Goal: Transaction & Acquisition: Purchase product/service

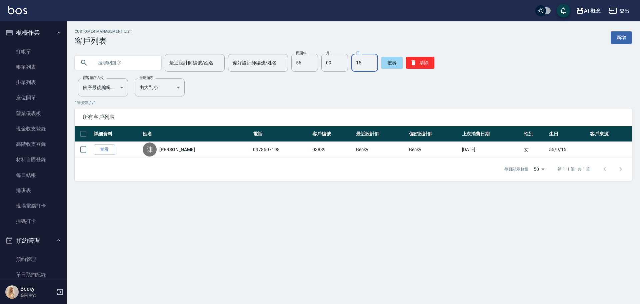
scroll to position [133, 0]
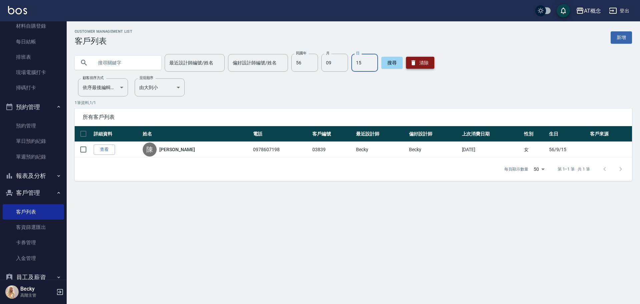
click at [422, 61] on button "清除" at bounding box center [420, 63] width 28 height 12
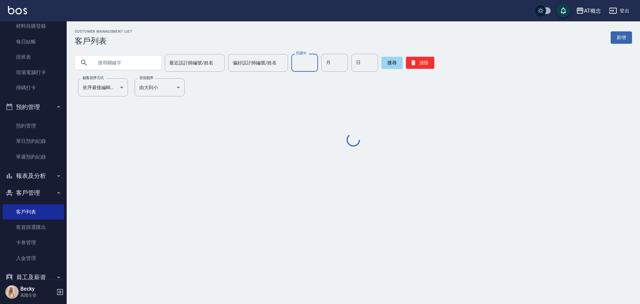
click at [304, 66] on input "民國年" at bounding box center [304, 63] width 27 height 18
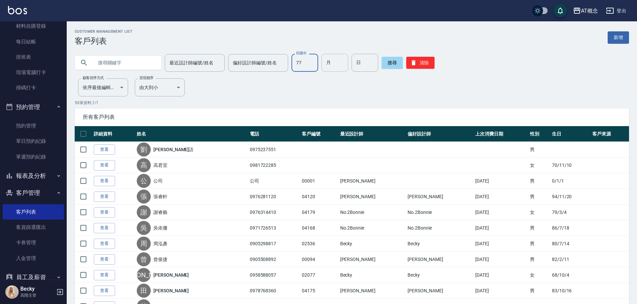
type input "77"
type input "8"
type input "16"
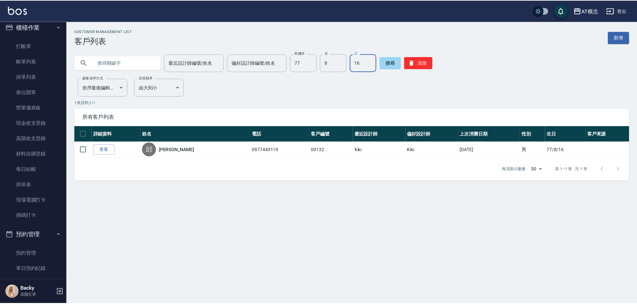
scroll to position [0, 0]
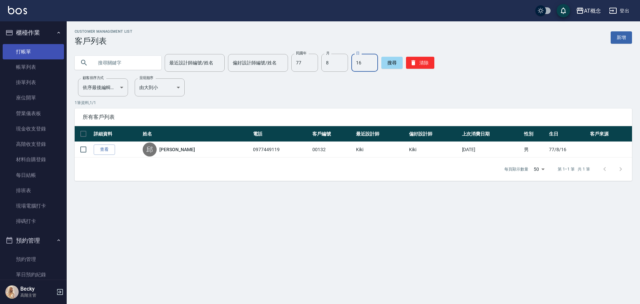
click at [27, 52] on link "打帳單" at bounding box center [33, 51] width 61 height 15
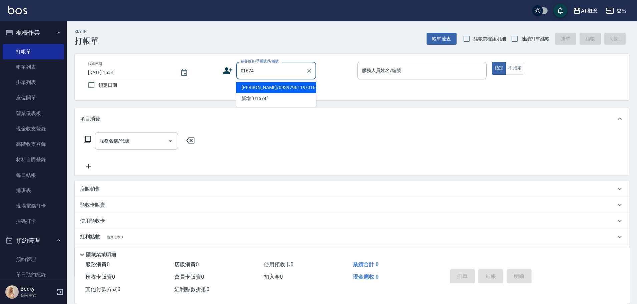
type input "[PERSON_NAME]/0939796119/01674"
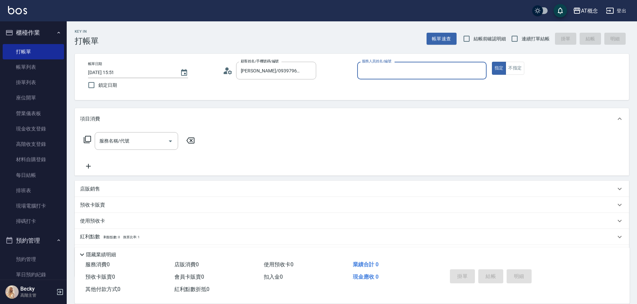
type input "Becky-13"
click at [492, 62] on button "指定" at bounding box center [499, 68] width 14 height 13
type button "true"
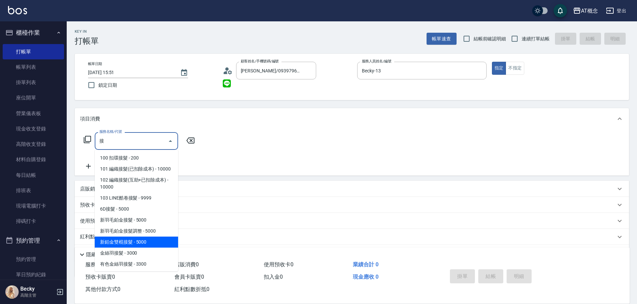
click at [143, 247] on span "新鉑金雙棍接髮 - 5000" at bounding box center [136, 241] width 83 height 11
type input "新鉑金雙棍接髮(108)"
type input "500"
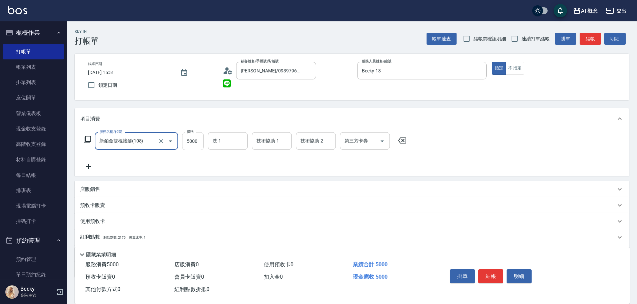
type input "新鉑金雙棍接髮(108)"
click at [197, 142] on input "5000" at bounding box center [193, 141] width 22 height 18
type input "0"
type input "57"
type input "50"
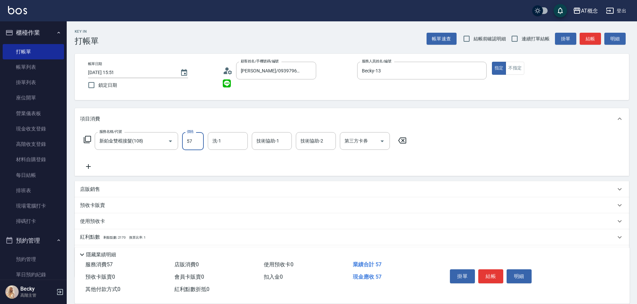
type input "570"
type input "5700"
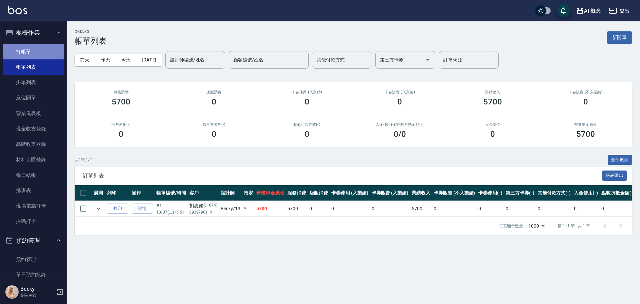
click at [35, 52] on link "打帳單" at bounding box center [33, 51] width 61 height 15
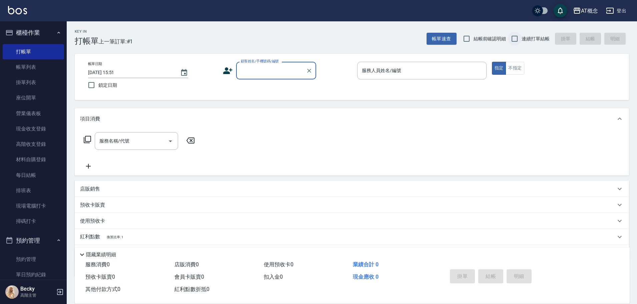
click at [517, 37] on input "連續打單結帳" at bounding box center [514, 39] width 14 height 14
checkbox input "true"
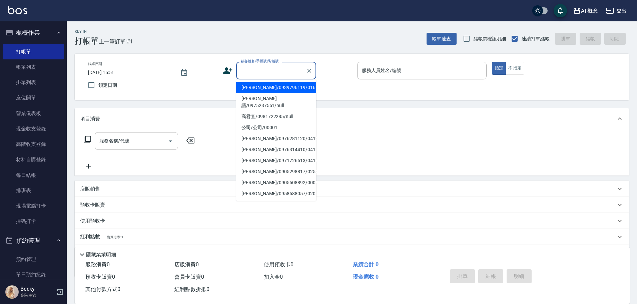
click at [271, 71] on input "顧客姓名/手機號碼/編號" at bounding box center [271, 71] width 64 height 12
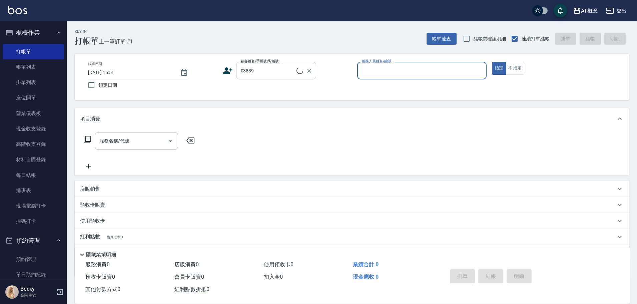
type input "[PERSON_NAME]/0978607198/03839"
type input "Becky-13"
click at [492, 62] on button "指定" at bounding box center [499, 68] width 14 height 13
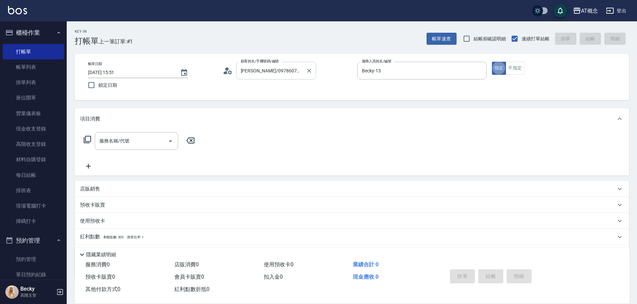
type button "true"
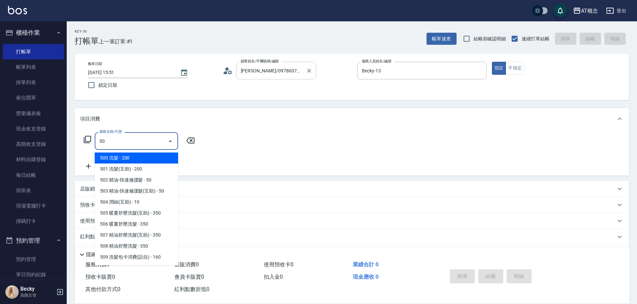
type input "501"
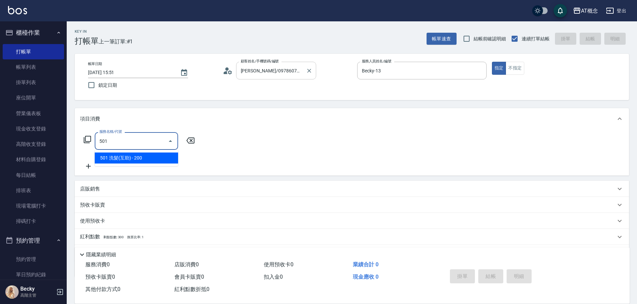
type input "20"
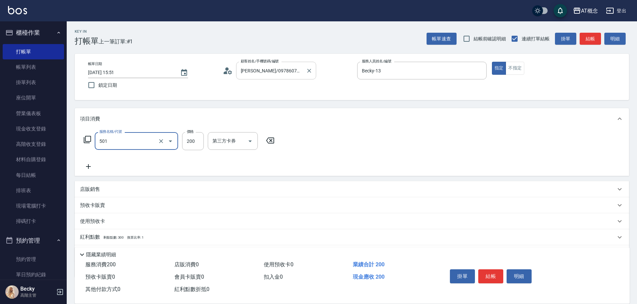
type input "501 洗髮(互助)(501)"
type input "0"
type input "25"
type input "20"
type input "250"
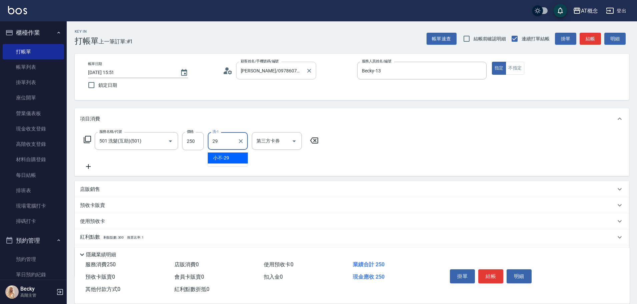
type input "小不-29"
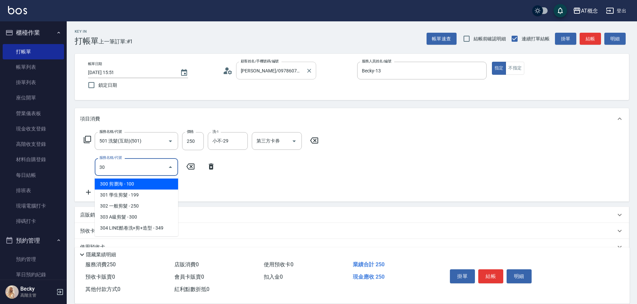
type input "303"
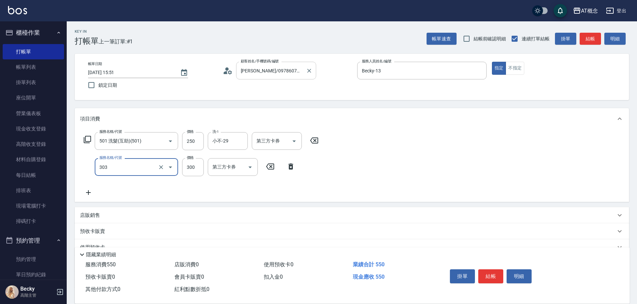
type input "20"
type input "接"
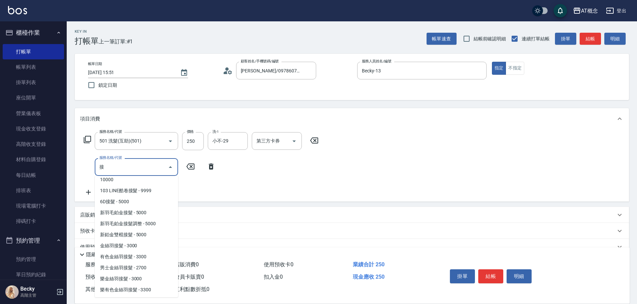
scroll to position [3, 0]
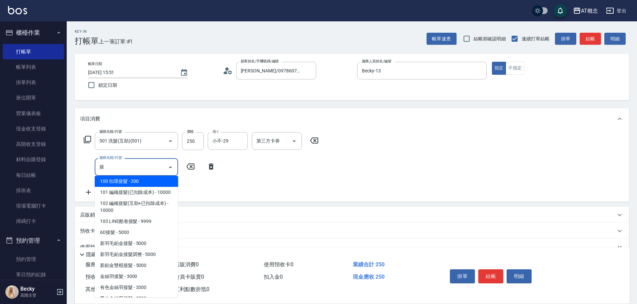
click at [139, 271] on span "新鉑金雙棍接髮 - 5000" at bounding box center [136, 265] width 83 height 11
type input "520"
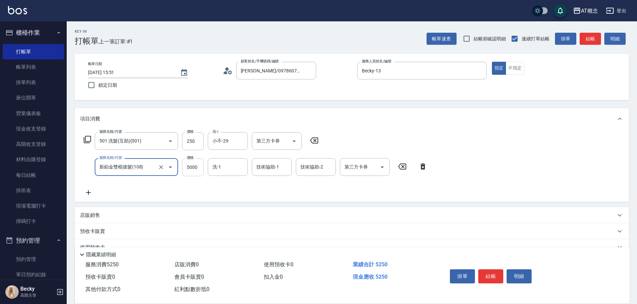
type input "新鉑金雙棍接髮(108)"
click at [198, 170] on input "5000" at bounding box center [193, 167] width 22 height 18
type input "20"
type input "125"
type input "150"
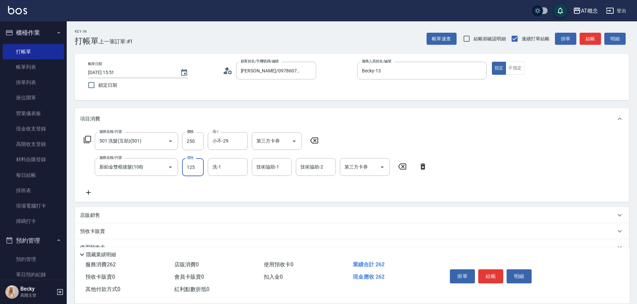
type input "1250"
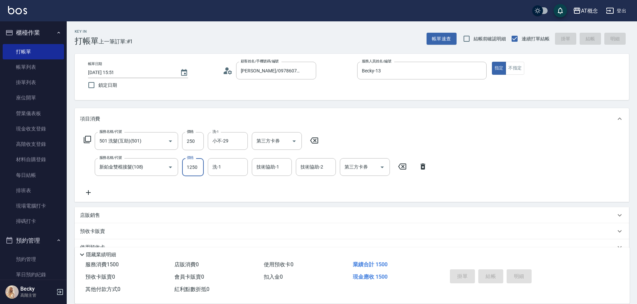
type input "[DATE] 15:52"
type input "0"
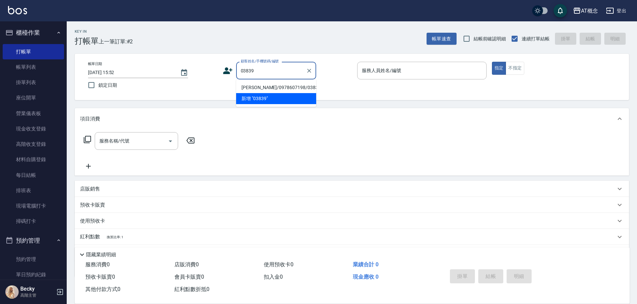
type input "[PERSON_NAME]/0978607198/03839"
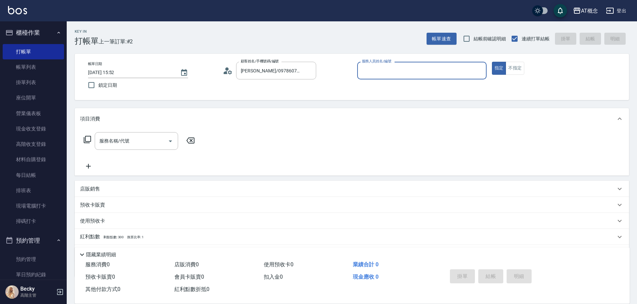
type input "Becky-13"
click at [492, 62] on button "指定" at bounding box center [499, 68] width 14 height 13
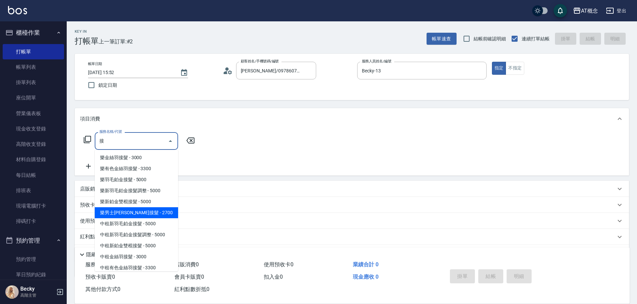
scroll to position [133, 0]
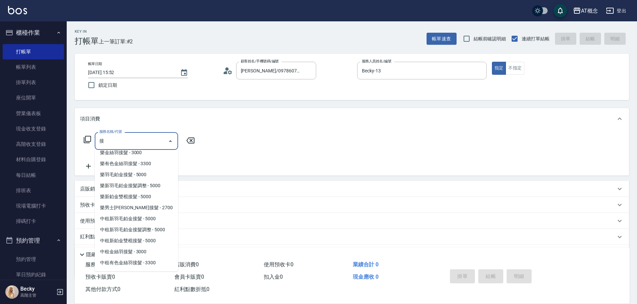
click at [147, 81] on span "6D接髮 - 5000" at bounding box center [136, 75] width 83 height 11
type input "6D接髮(104)"
type input "500"
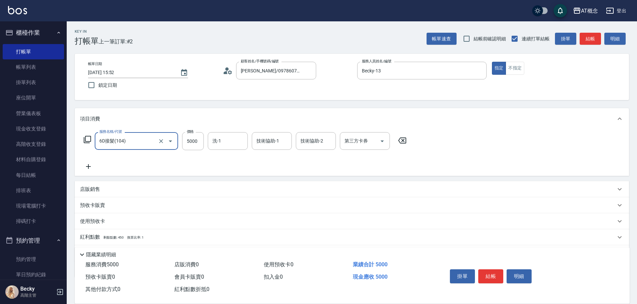
type input "6D接髮(104)"
type input "0"
type input "20"
type input "200"
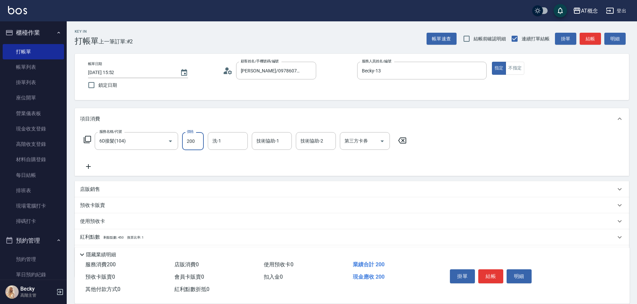
type input "200"
type input "2000"
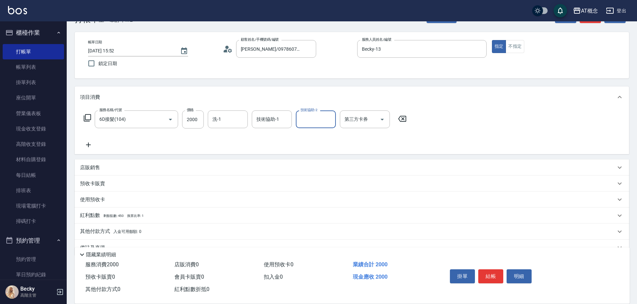
scroll to position [37, 0]
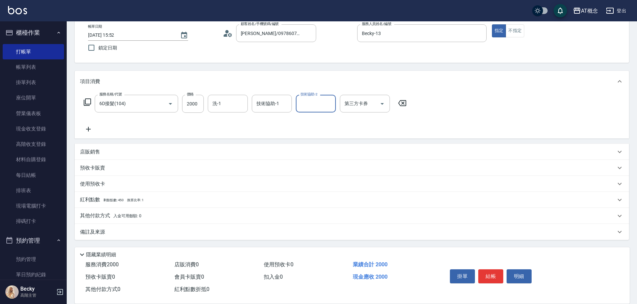
click at [102, 214] on p "其他付款方式 入金可用餘額: 0" at bounding box center [110, 215] width 61 height 7
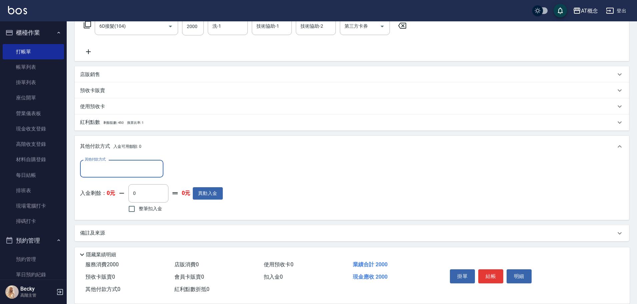
scroll to position [116, 0]
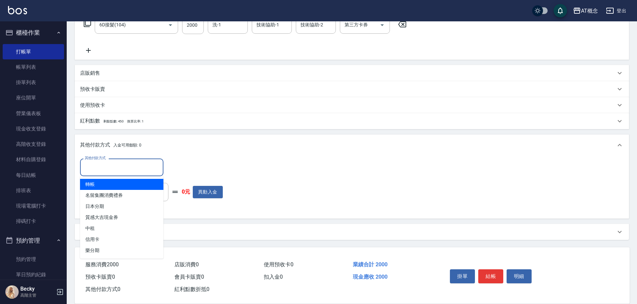
click at [103, 170] on input "其他付款方式" at bounding box center [121, 167] width 77 height 12
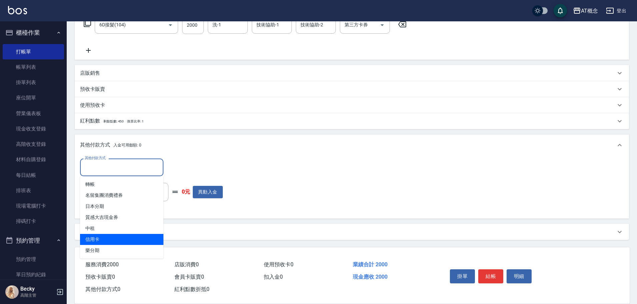
click at [108, 241] on span "信用卡" at bounding box center [121, 239] width 83 height 11
type input "信用卡"
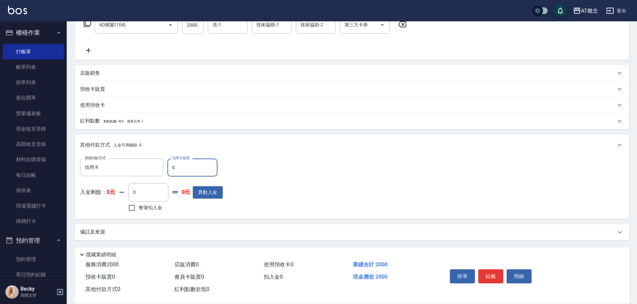
click at [179, 172] on input "0" at bounding box center [192, 167] width 50 height 18
type input "190"
type input "20"
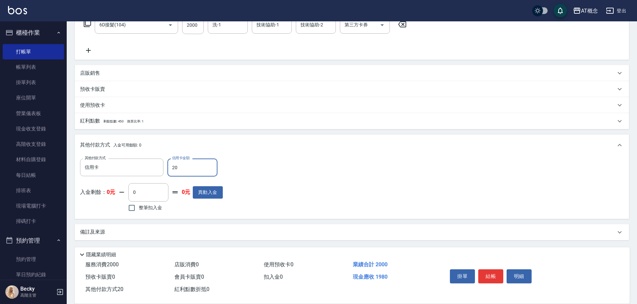
type input "180"
type input "200"
type input "0"
type input "2000"
type input "[DATE] 15:53"
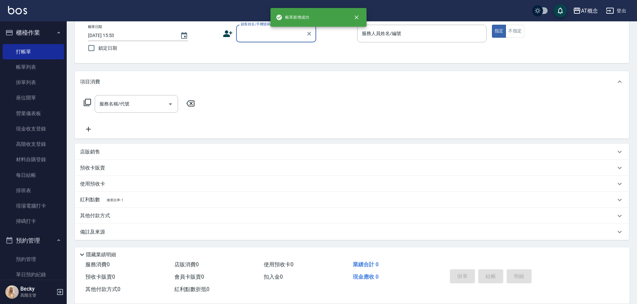
scroll to position [0, 0]
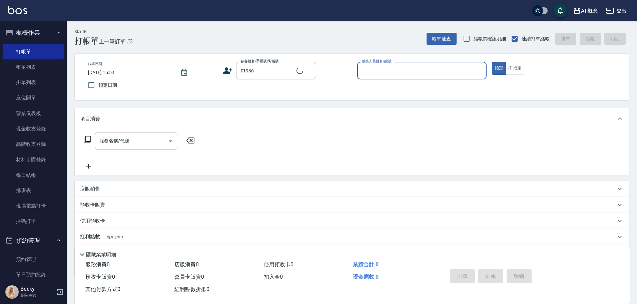
type input "[PERSON_NAME]/0971239774/01936"
type input "Anson-3"
click at [492, 62] on button "指定" at bounding box center [499, 68] width 14 height 13
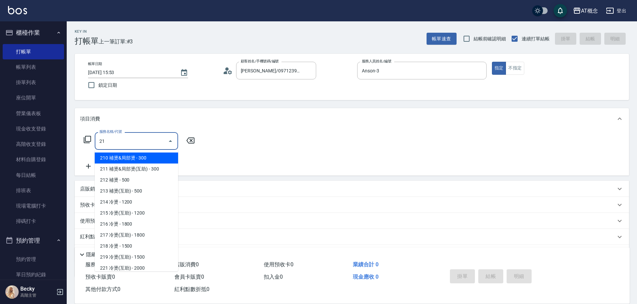
type input "216"
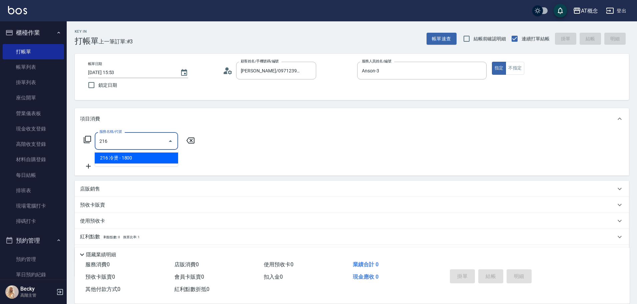
type input "180"
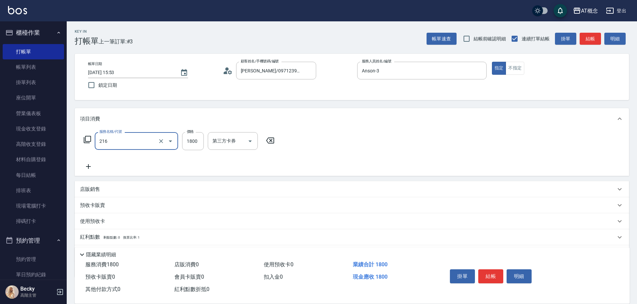
type input "216 冷燙(216)"
type input "0"
type input "23"
type input "20"
type input "230"
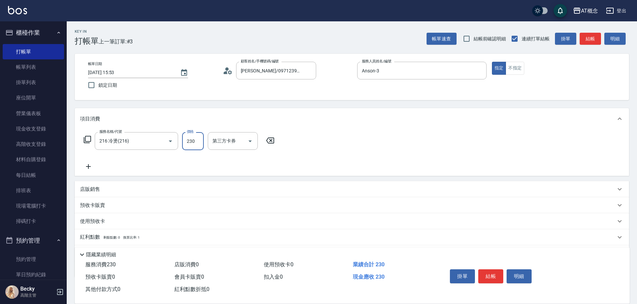
type input "230"
type input "2300"
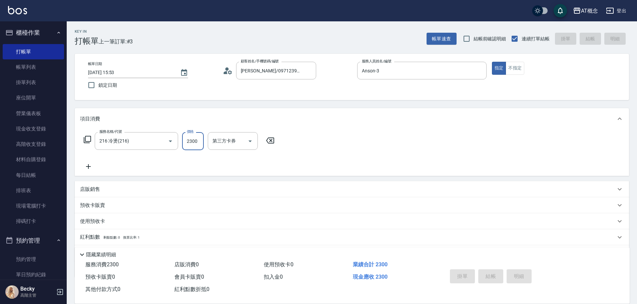
type input "[DATE] 15:54"
type input "0"
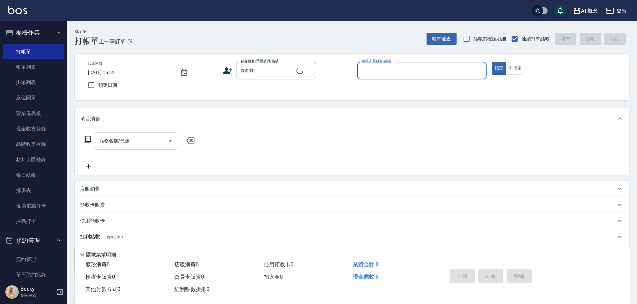
type input "公司/公司/00001"
click at [492, 62] on button "指定" at bounding box center [499, 68] width 14 height 13
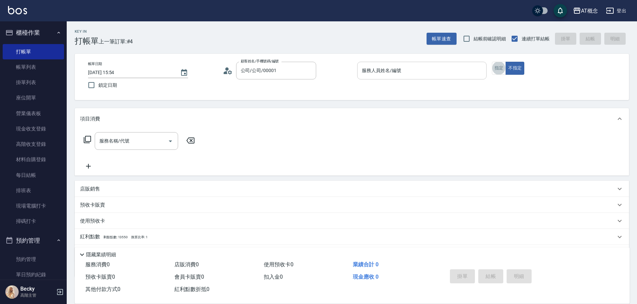
click at [378, 71] on input "服務人員姓名/編號" at bounding box center [421, 71] width 123 height 12
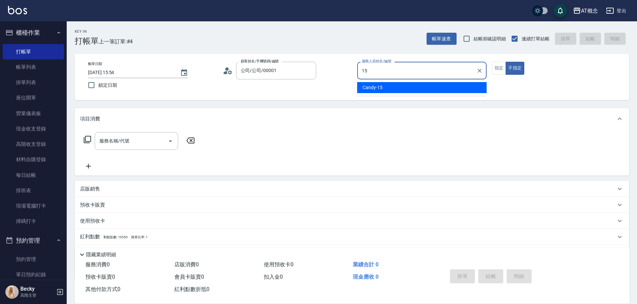
type input "Candy-15"
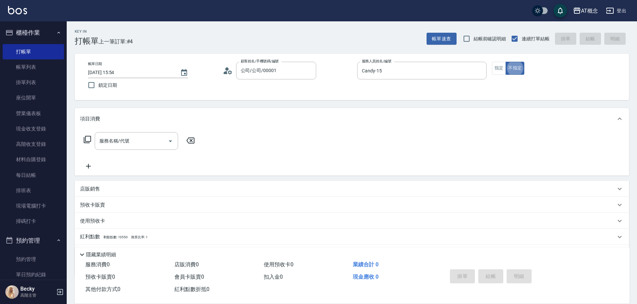
type button "false"
click at [85, 139] on icon at bounding box center [87, 139] width 7 height 7
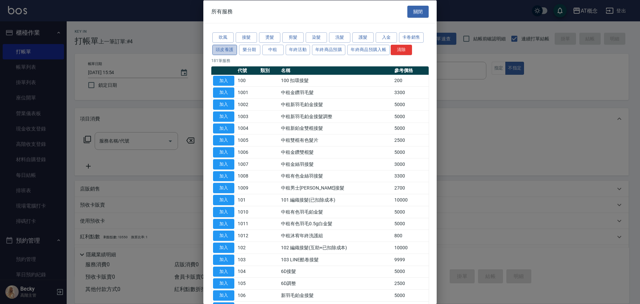
click at [224, 50] on button "頭皮養護" at bounding box center [224, 49] width 25 height 10
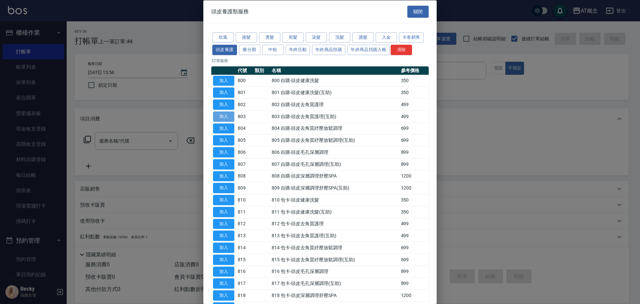
click at [224, 119] on button "加入" at bounding box center [223, 116] width 21 height 10
type input "803 自購-頭皮去角質護理(互助)(803)"
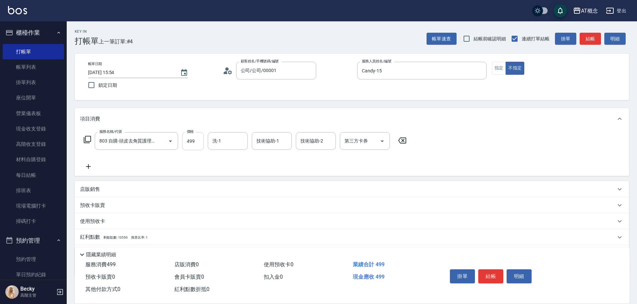
click at [200, 142] on input "499" at bounding box center [193, 141] width 22 height 18
type input "0"
type input "40"
type input "400"
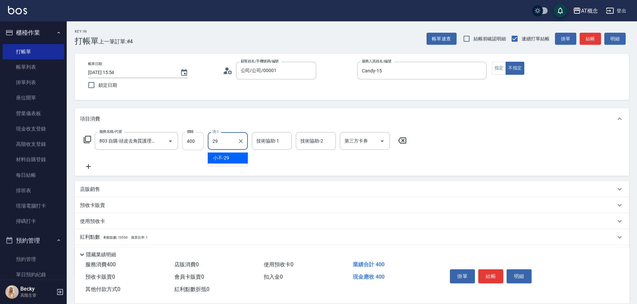
type input "小不-29"
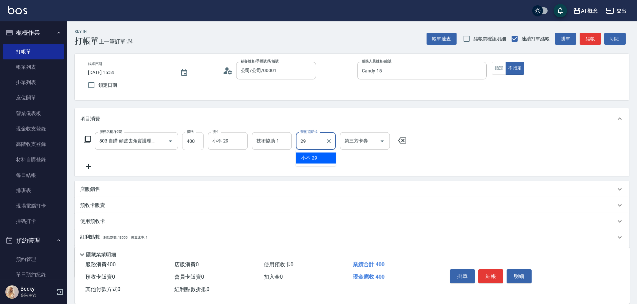
type input "小不-29"
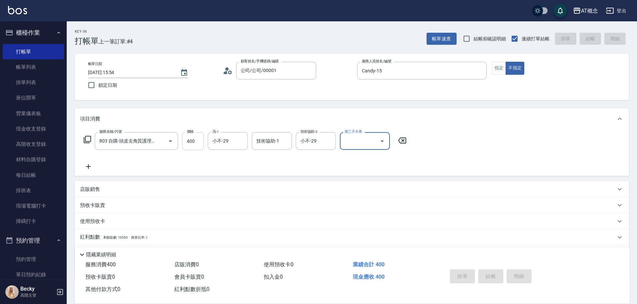
type input "[DATE] 15:55"
type input "0"
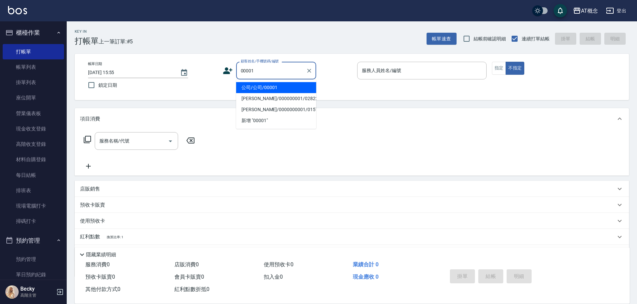
type input "公司/公司/00001"
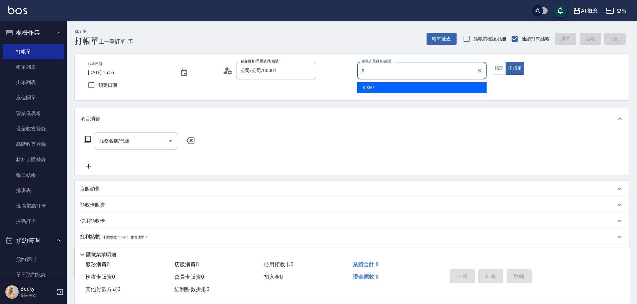
type input "Kiki-9"
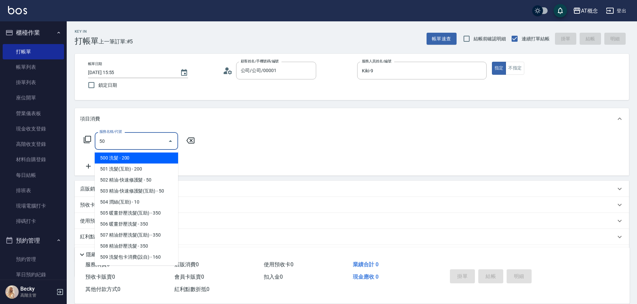
type input "500"
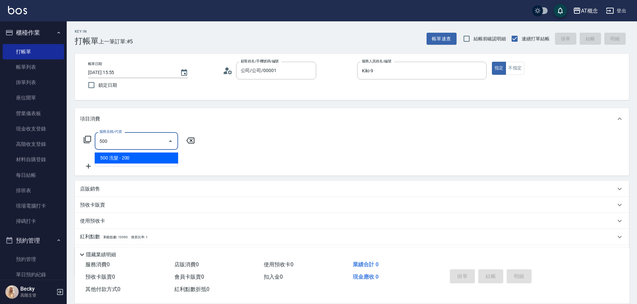
type input "20"
type input "500 洗髮(500)"
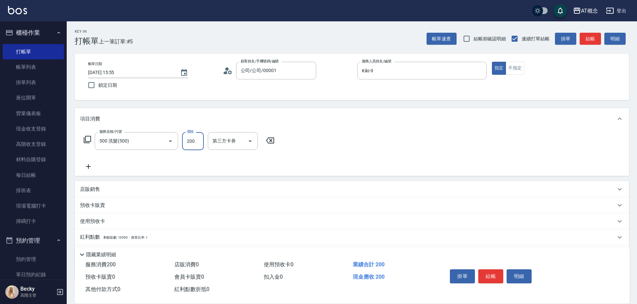
type input "0"
type input "30"
type input "300"
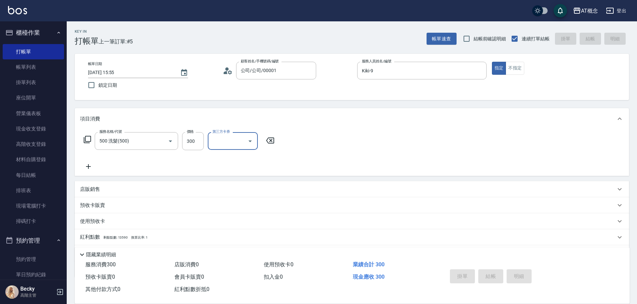
type input "0"
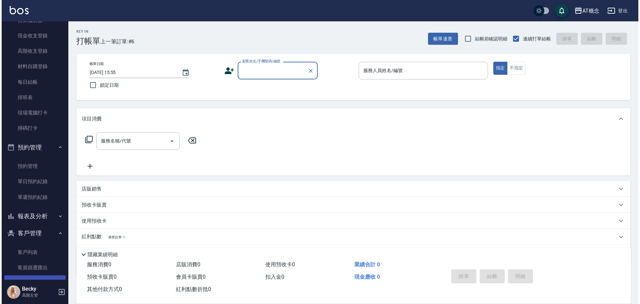
scroll to position [167, 0]
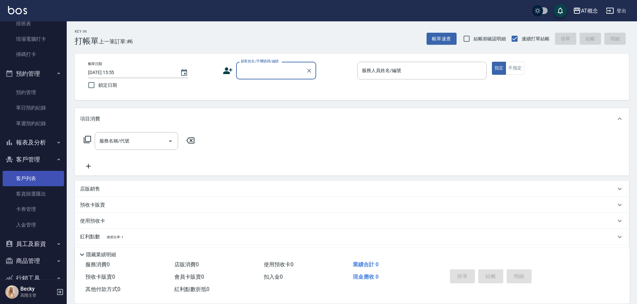
click at [29, 178] on link "客戶列表" at bounding box center [33, 178] width 61 height 15
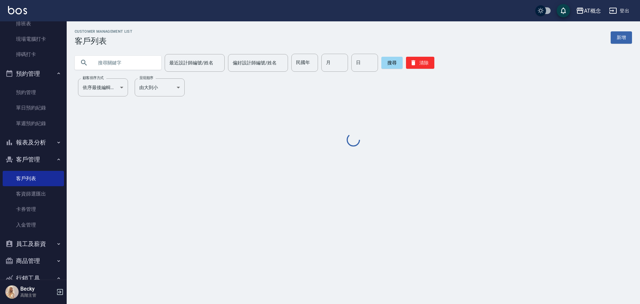
click at [131, 62] on input "text" at bounding box center [124, 63] width 63 height 18
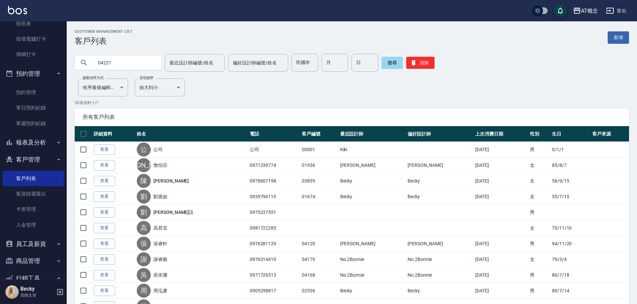
type input "04221"
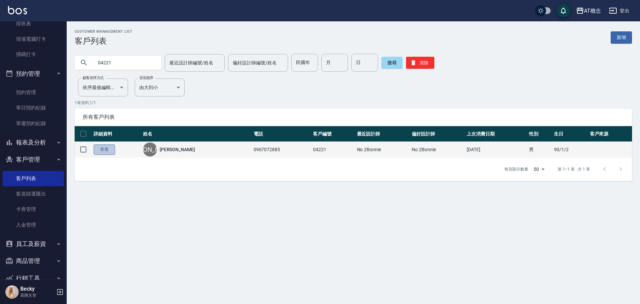
click at [110, 150] on link "查看" at bounding box center [104, 149] width 21 height 10
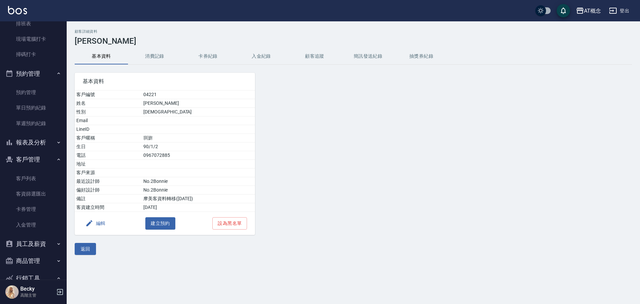
click at [100, 220] on button "編輯" at bounding box center [96, 223] width 26 height 12
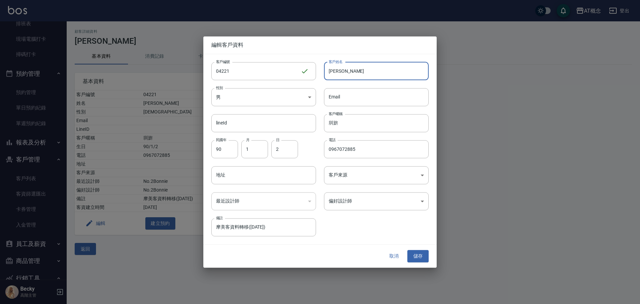
drag, startPoint x: 363, startPoint y: 72, endPoint x: 320, endPoint y: 75, distance: 43.1
click at [320, 75] on div "客戶姓名 [PERSON_NAME] 客戶姓名" at bounding box center [372, 67] width 113 height 26
type input "袁詩琳"
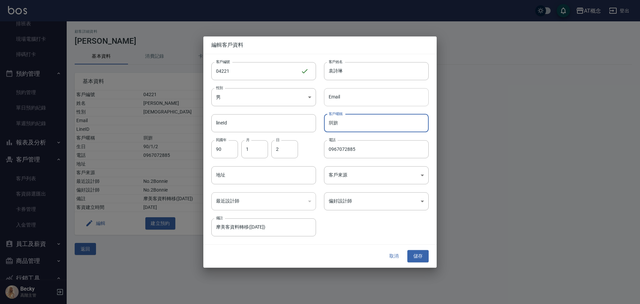
type input "圳"
type input "."
type input "85"
type input "09"
type input "01"
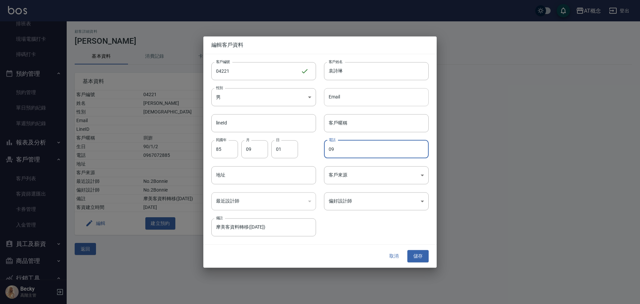
type input "0"
type input "0909077951"
click at [351, 201] on body "AT概念 登出 櫃檯作業 打帳單 帳單列表 掛單列表 座位開單 營業儀表板 現金收支登錄 高階收支登錄 材料自購登錄 每日結帳 排班表 現場電腦打卡 掃碼打卡…" at bounding box center [320, 152] width 640 height 304
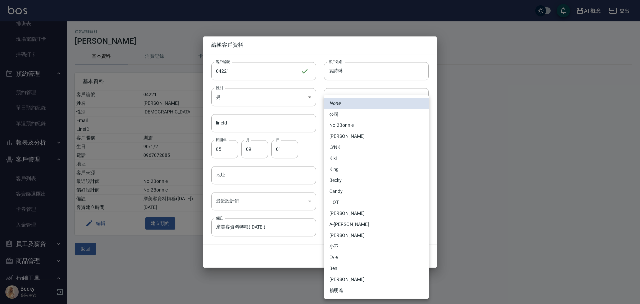
click at [347, 194] on li "Candy" at bounding box center [376, 191] width 105 height 11
type input "95c88325-489e-4505-91c2-94462fb1bea6"
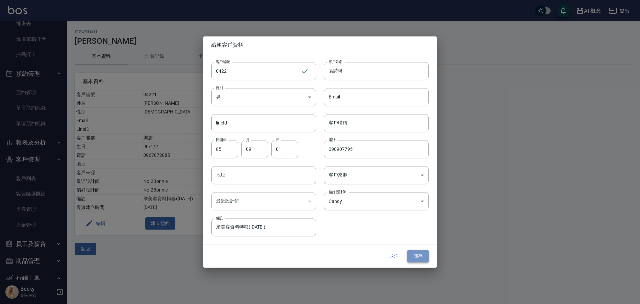
click at [420, 257] on button "儲存" at bounding box center [417, 256] width 21 height 12
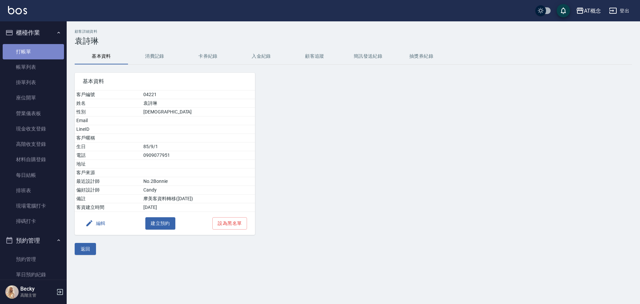
click at [33, 52] on link "打帳單" at bounding box center [33, 51] width 61 height 15
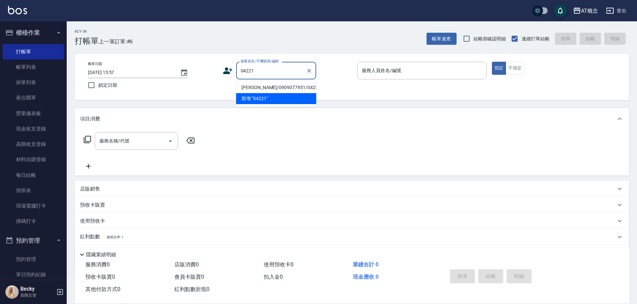
type input "[PERSON_NAME]/0909077951/04221"
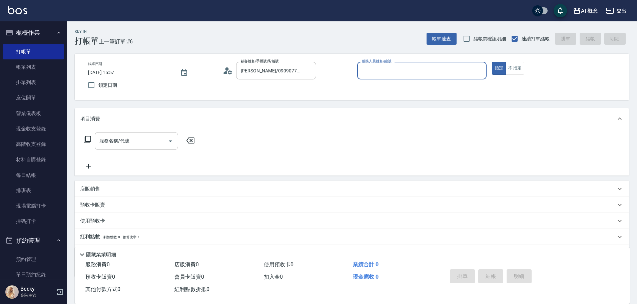
type input "Candy-15"
click at [492, 62] on button "指定" at bounding box center [499, 68] width 14 height 13
type button "true"
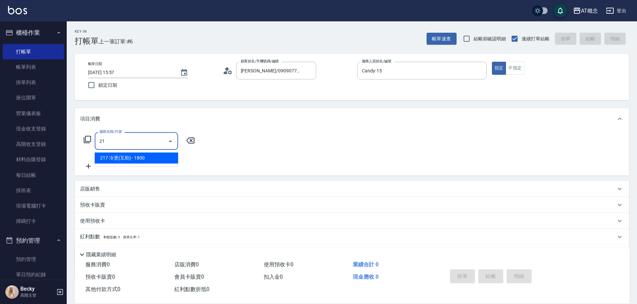
type input "2"
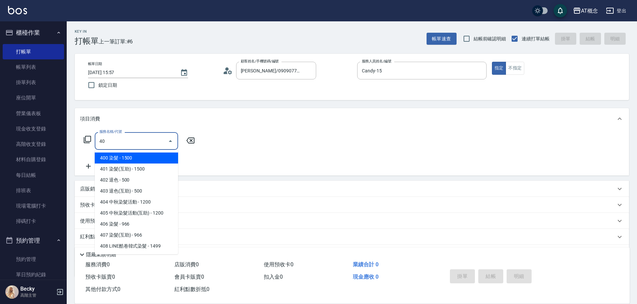
type input "401"
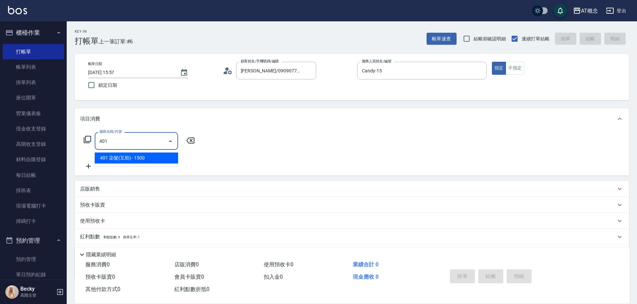
type input "150"
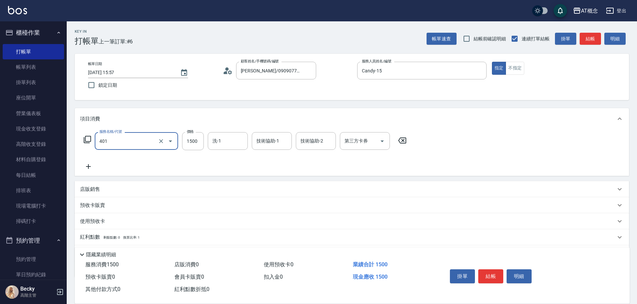
type input "401 染髮(互助)(401)"
type input "0"
type input "30"
type input "303"
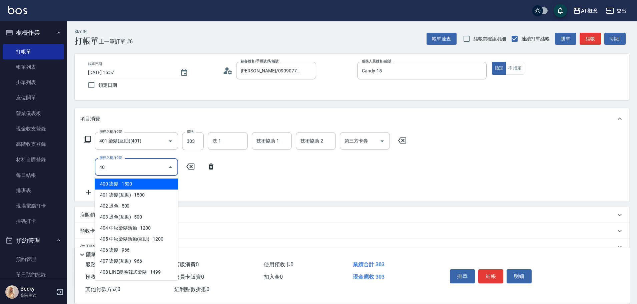
type input "401"
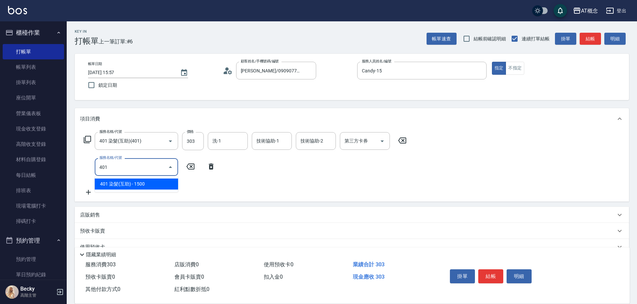
type input "180"
type input "401 染髮(互助)(401)"
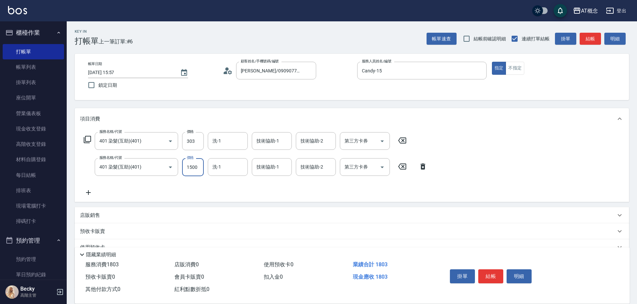
type input "30"
type input "250"
type input "50"
type input "2500"
type input "280"
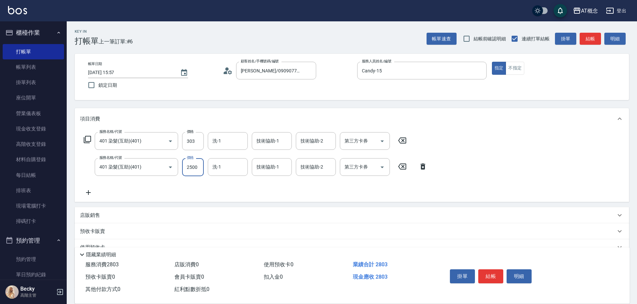
type input "2500"
type input "小不-29"
click at [197, 144] on input "303" at bounding box center [193, 141] width 22 height 18
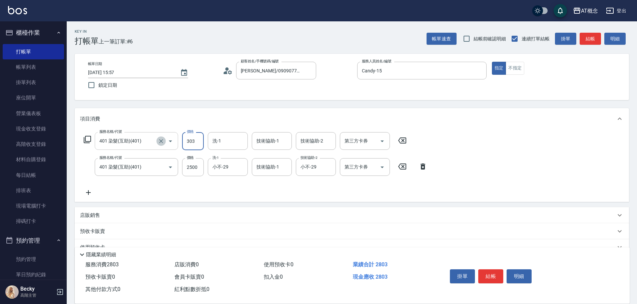
click at [161, 143] on icon "Clear" at bounding box center [161, 141] width 7 height 7
click at [119, 140] on input "401 染髮(互助)(401)" at bounding box center [127, 141] width 59 height 12
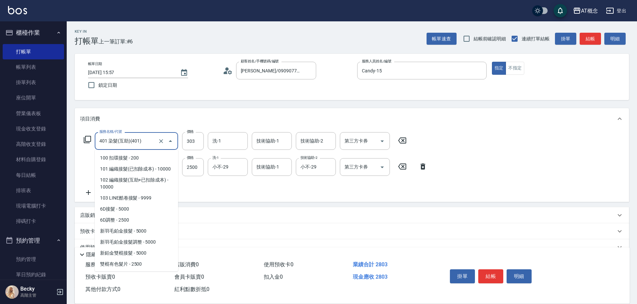
scroll to position [533, 0]
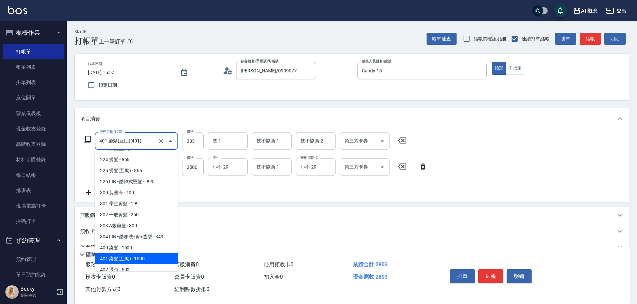
click at [119, 140] on input "401 染髮(互助)(401)" at bounding box center [127, 141] width 59 height 12
type input "3"
type input "250"
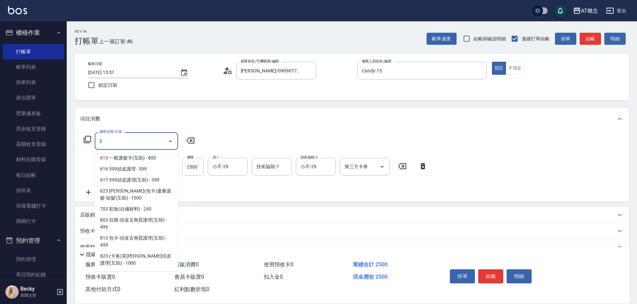
scroll to position [0, 0]
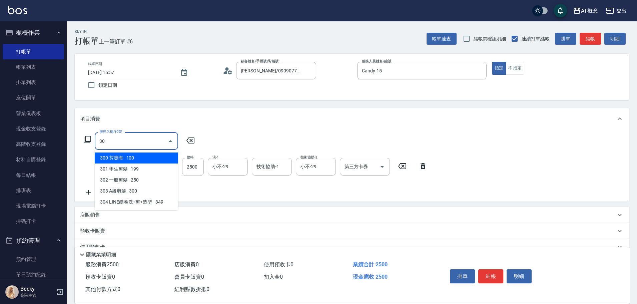
type input "303"
type input "280"
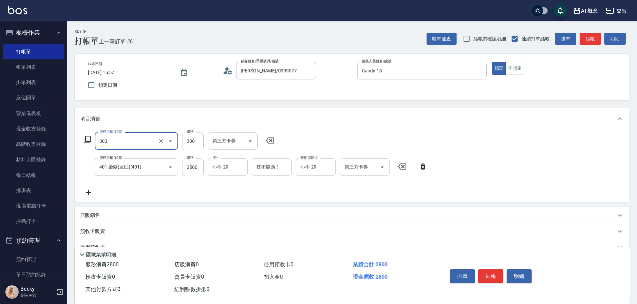
type input "303 A級剪髮(303)"
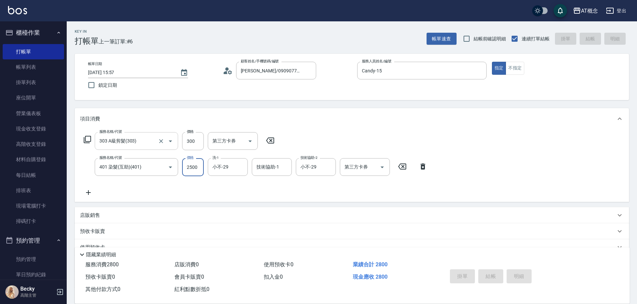
type input "[DATE] 15:58"
type input "0"
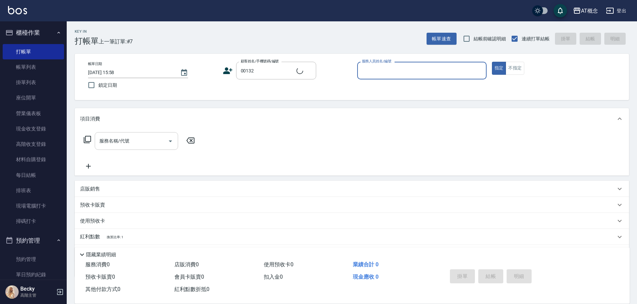
type input "[PERSON_NAME]/0977449119/00132"
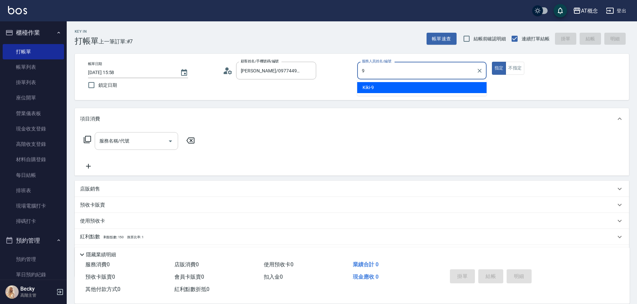
type input "Kiki-9"
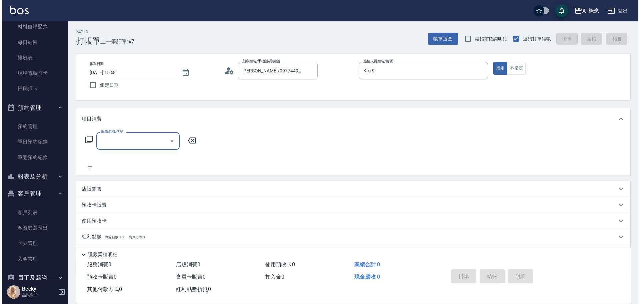
scroll to position [133, 0]
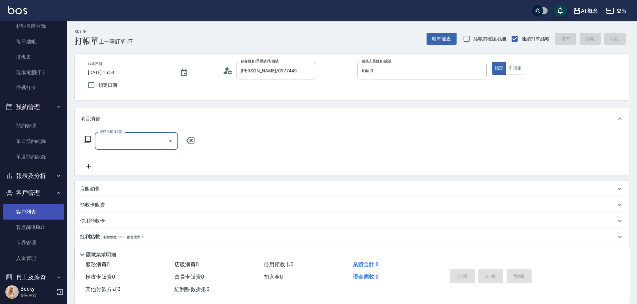
drag, startPoint x: 25, startPoint y: 214, endPoint x: 10, endPoint y: 218, distance: 15.5
click at [25, 214] on link "客戶列表" at bounding box center [33, 211] width 61 height 15
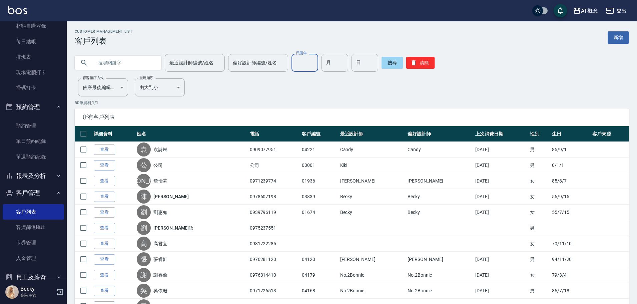
click at [307, 69] on input "民國年" at bounding box center [304, 63] width 27 height 18
type input "85"
type input "06"
type input "04"
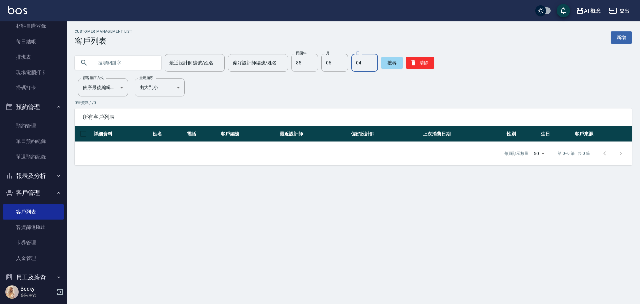
click at [301, 64] on input "85" at bounding box center [304, 63] width 27 height 18
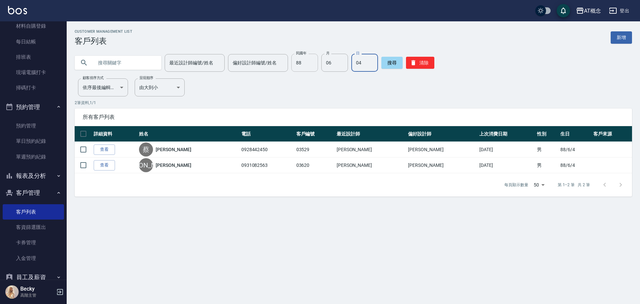
click at [304, 65] on input "88" at bounding box center [304, 63] width 27 height 18
type input "93"
type input "04"
type input "06"
click at [415, 62] on button "清除" at bounding box center [420, 63] width 28 height 12
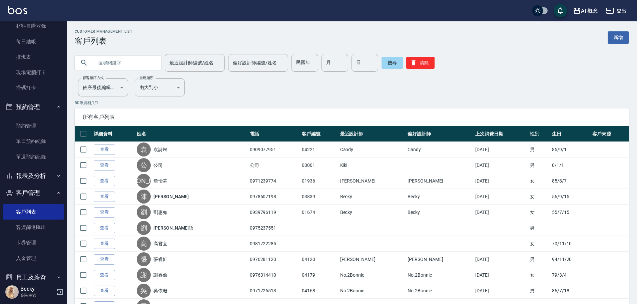
click at [106, 65] on input "text" at bounding box center [124, 63] width 63 height 18
type input "依依"
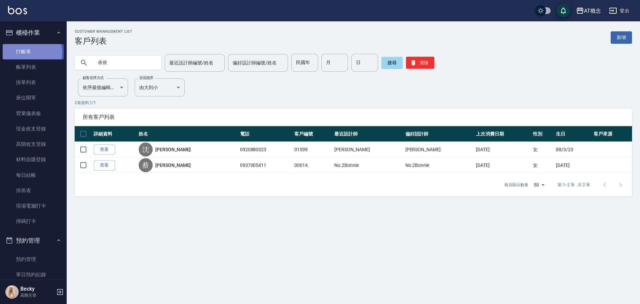
click at [27, 53] on link "打帳單" at bounding box center [33, 51] width 61 height 15
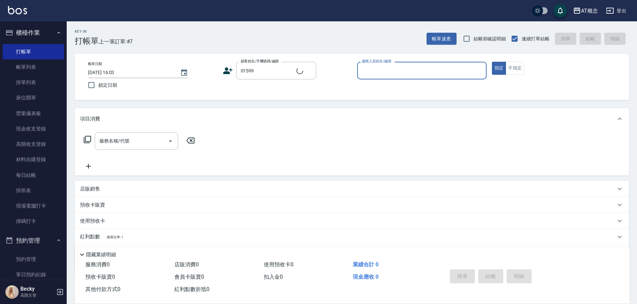
type input "[PERSON_NAME]/0920880323/01599"
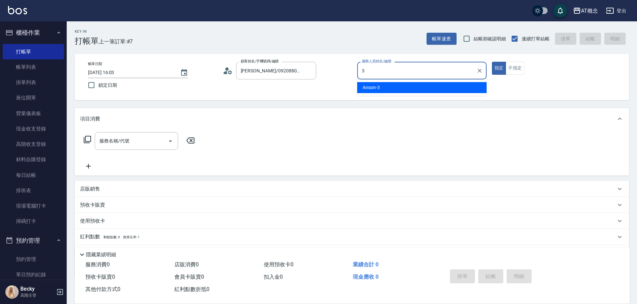
type input "Anson-3"
type button "true"
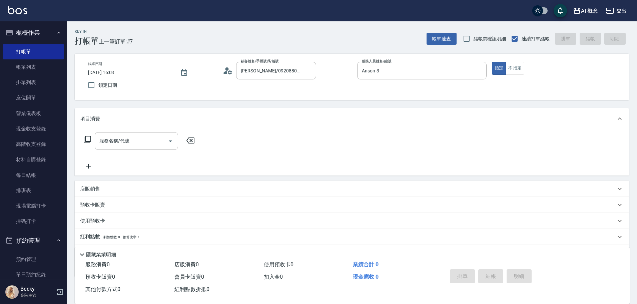
click at [87, 138] on icon at bounding box center [87, 139] width 8 height 8
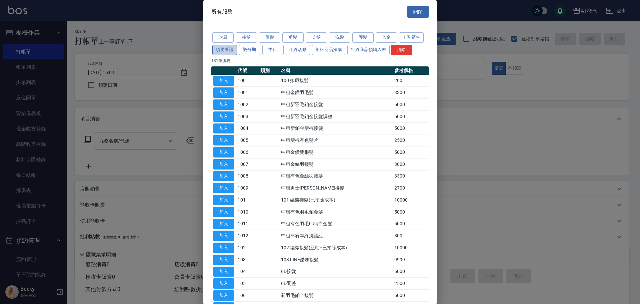
click at [225, 53] on button "頭皮養護" at bounding box center [224, 49] width 25 height 10
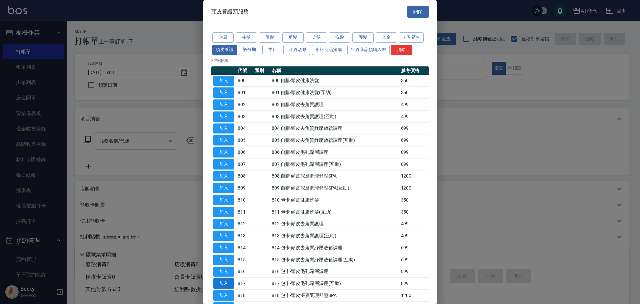
click at [222, 283] on button "加入" at bounding box center [223, 283] width 21 height 10
type input "817 包卡-頭皮毛孔深層調理(互助)(817)"
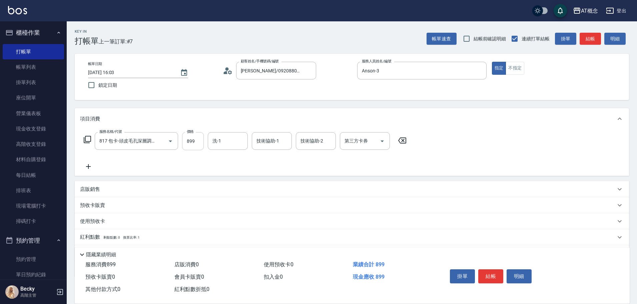
click at [203, 142] on input "899" at bounding box center [193, 141] width 22 height 18
type input "0"
type input "80"
type input "800"
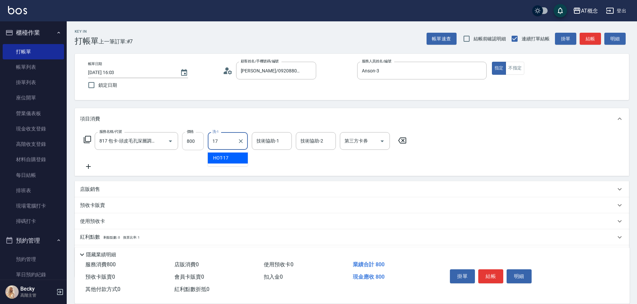
type input "HOT-17"
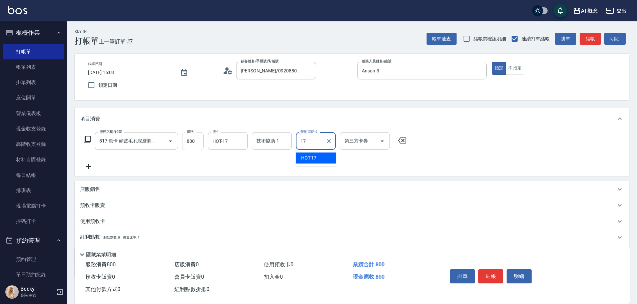
type input "HOT-17"
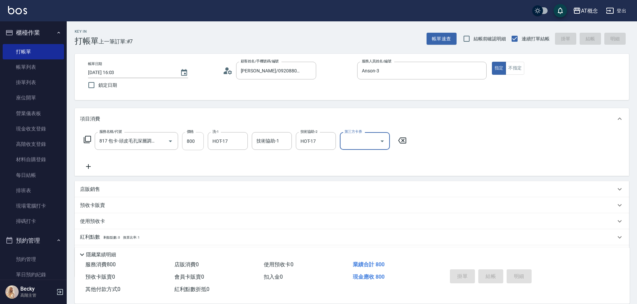
type input "0"
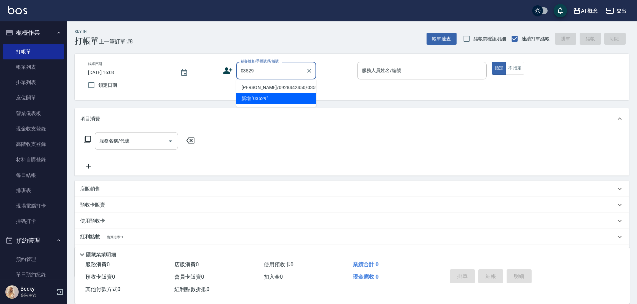
type input "[PERSON_NAME]/0928442450/03529"
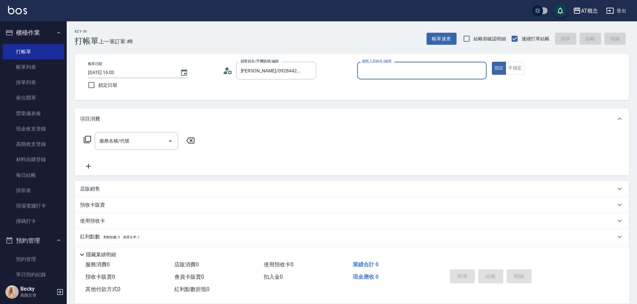
type input "Anson-3"
click at [492, 62] on button "指定" at bounding box center [499, 68] width 14 height 13
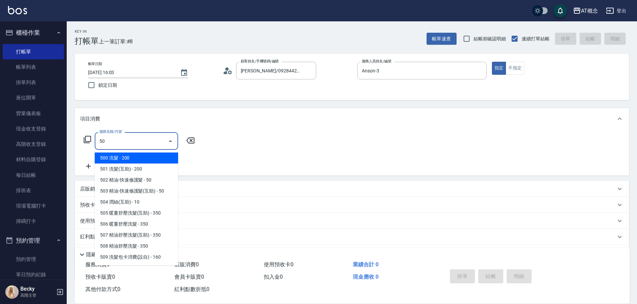
type input "501"
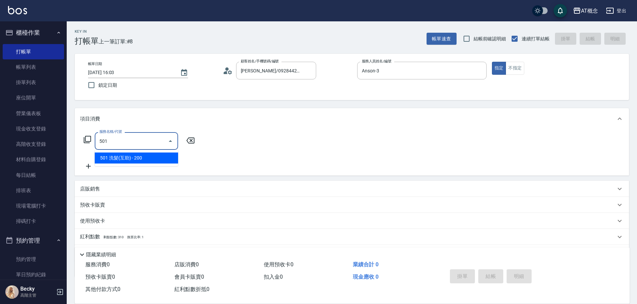
type input "20"
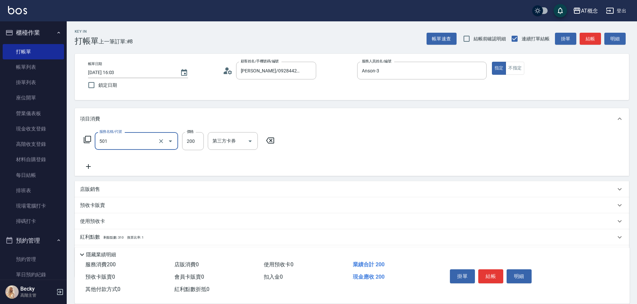
type input "501 洗髮(互助)(501)"
type input "0"
type input "30"
type input "300"
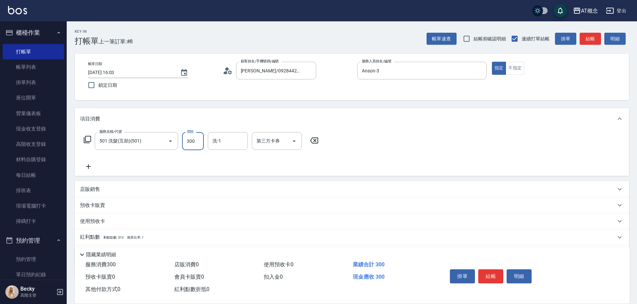
type input "0"
type input "22"
type input "20"
type input "225"
type input "220"
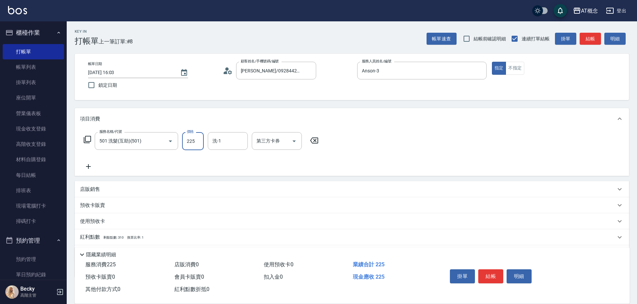
type input "2250"
type input "20"
type input "225"
type input "0"
type input "25"
